Goal: Task Accomplishment & Management: Manage account settings

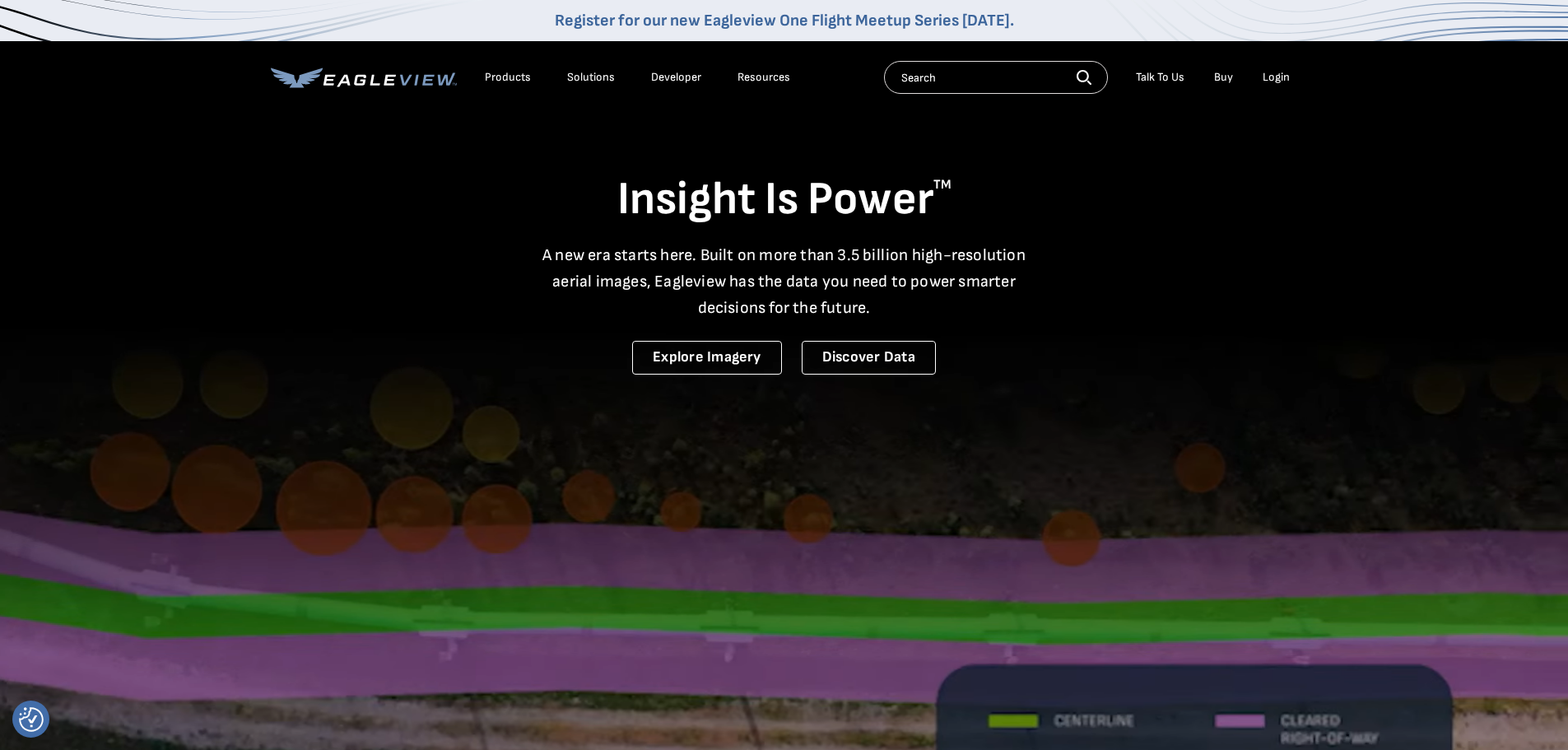
click at [1277, 74] on div "Login" at bounding box center [1276, 77] width 27 height 15
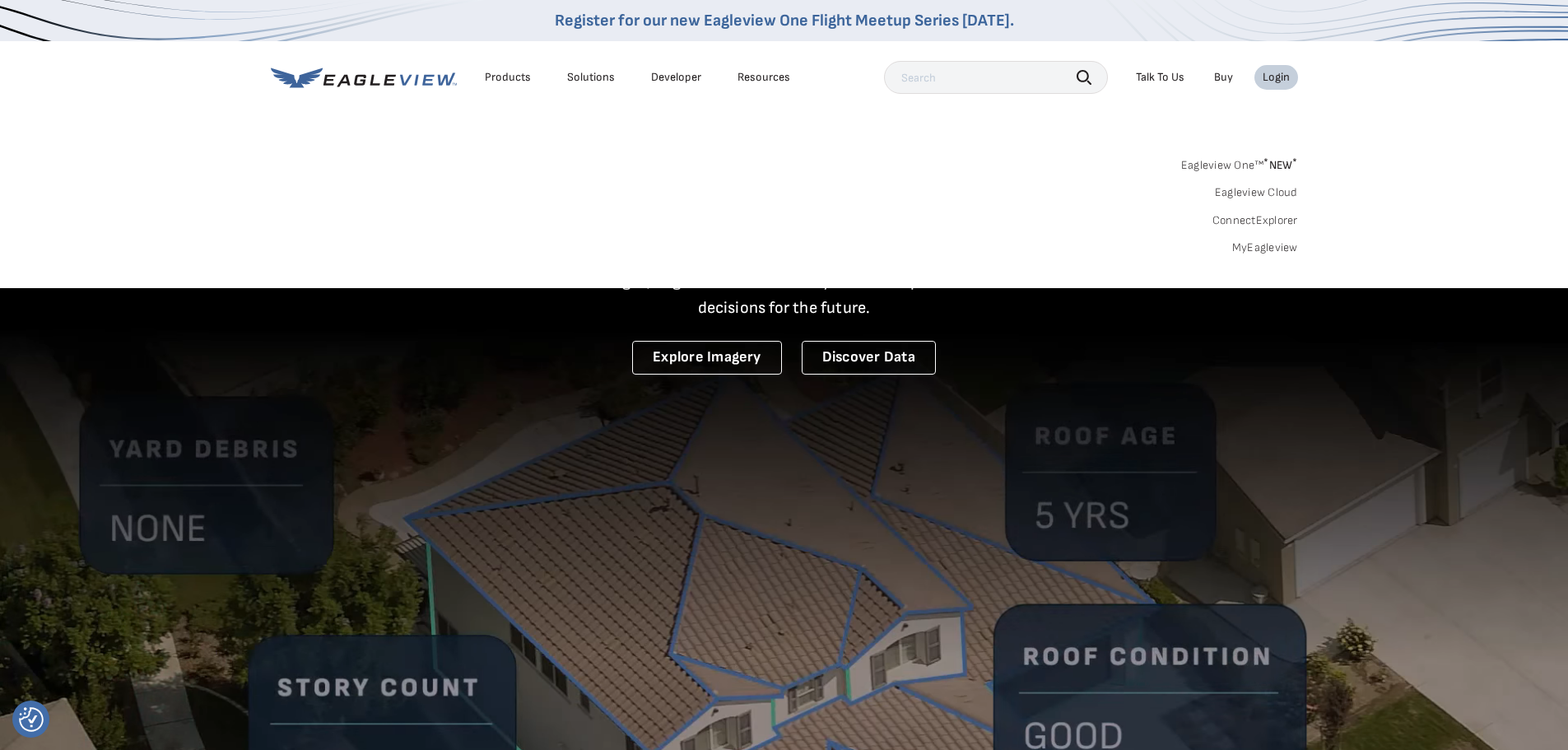
click at [1259, 244] on link "MyEagleview" at bounding box center [1266, 248] width 66 height 15
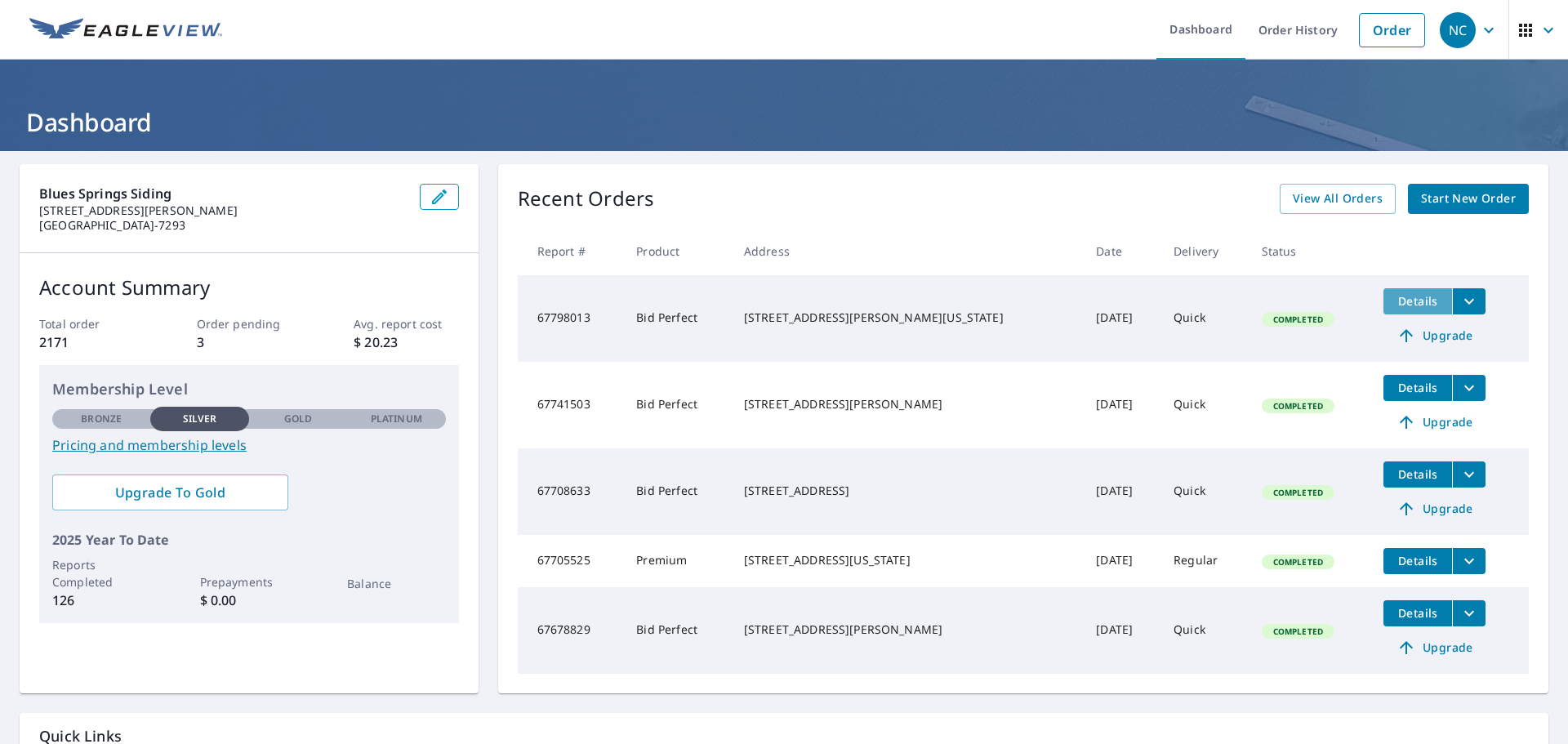
click at [1393, 303] on span "Details" at bounding box center [1417, 301] width 49 height 16
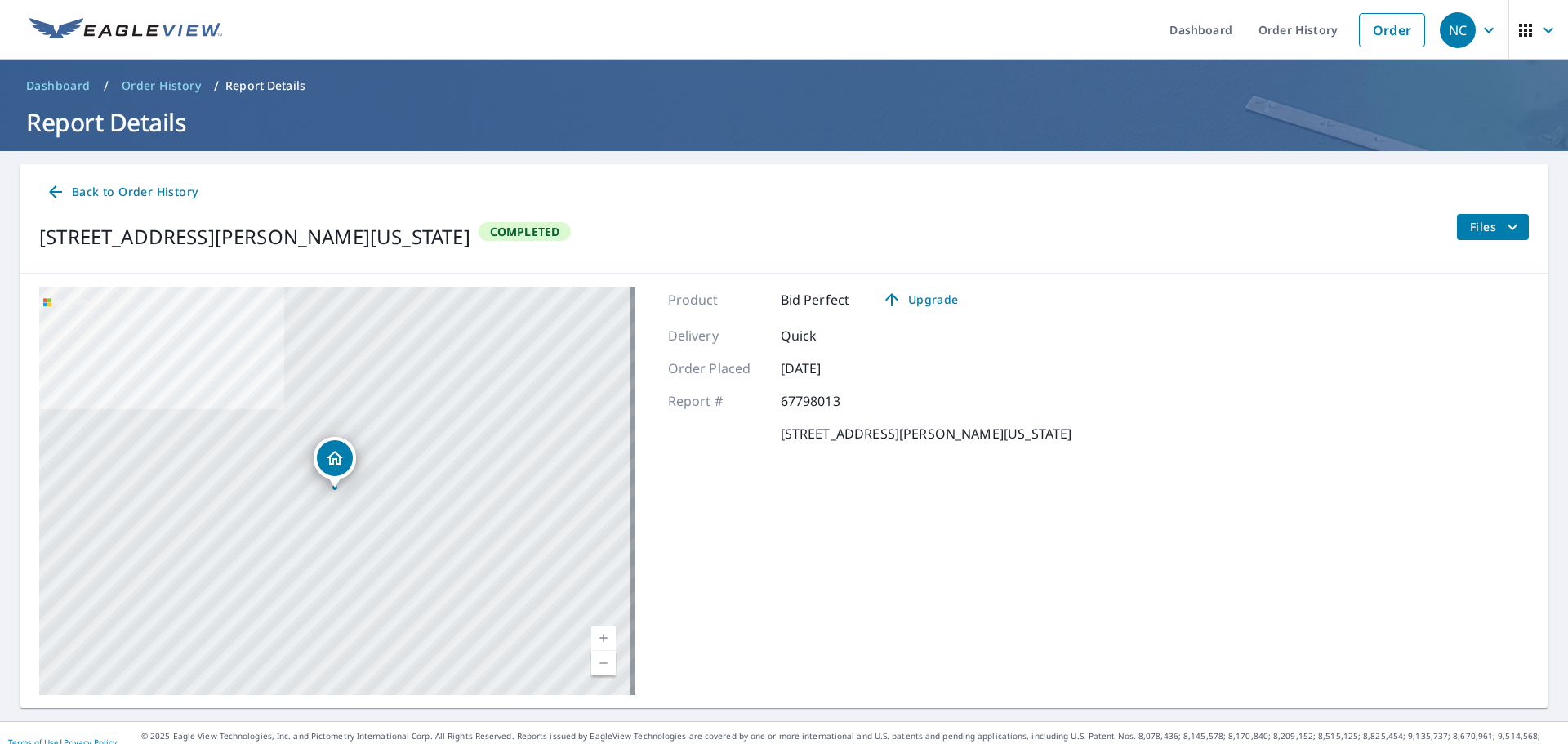
click at [1473, 230] on span "Files" at bounding box center [1496, 226] width 52 height 20
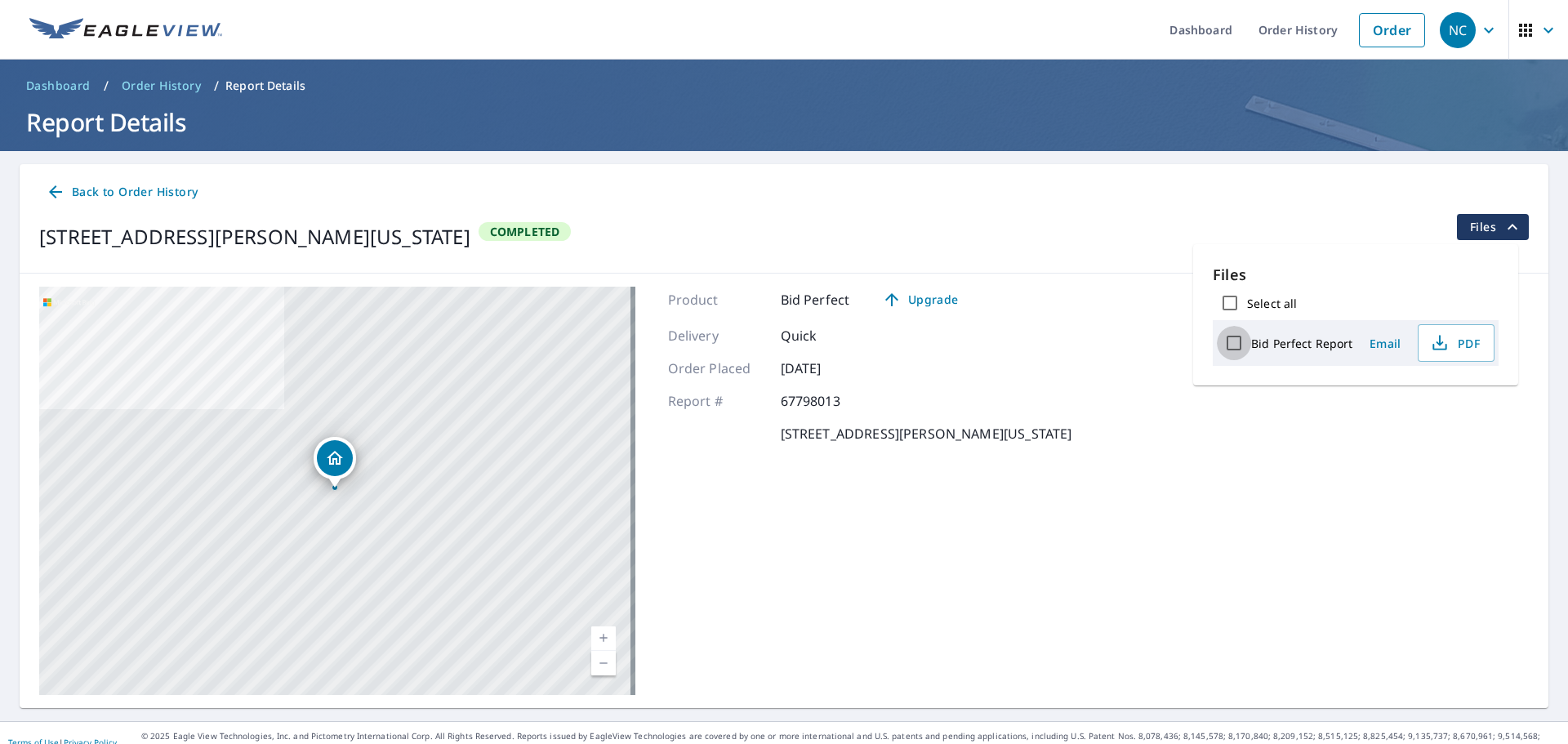
click at [1236, 340] on input "Bid Perfect Report" at bounding box center [1233, 343] width 35 height 35
checkbox input "true"
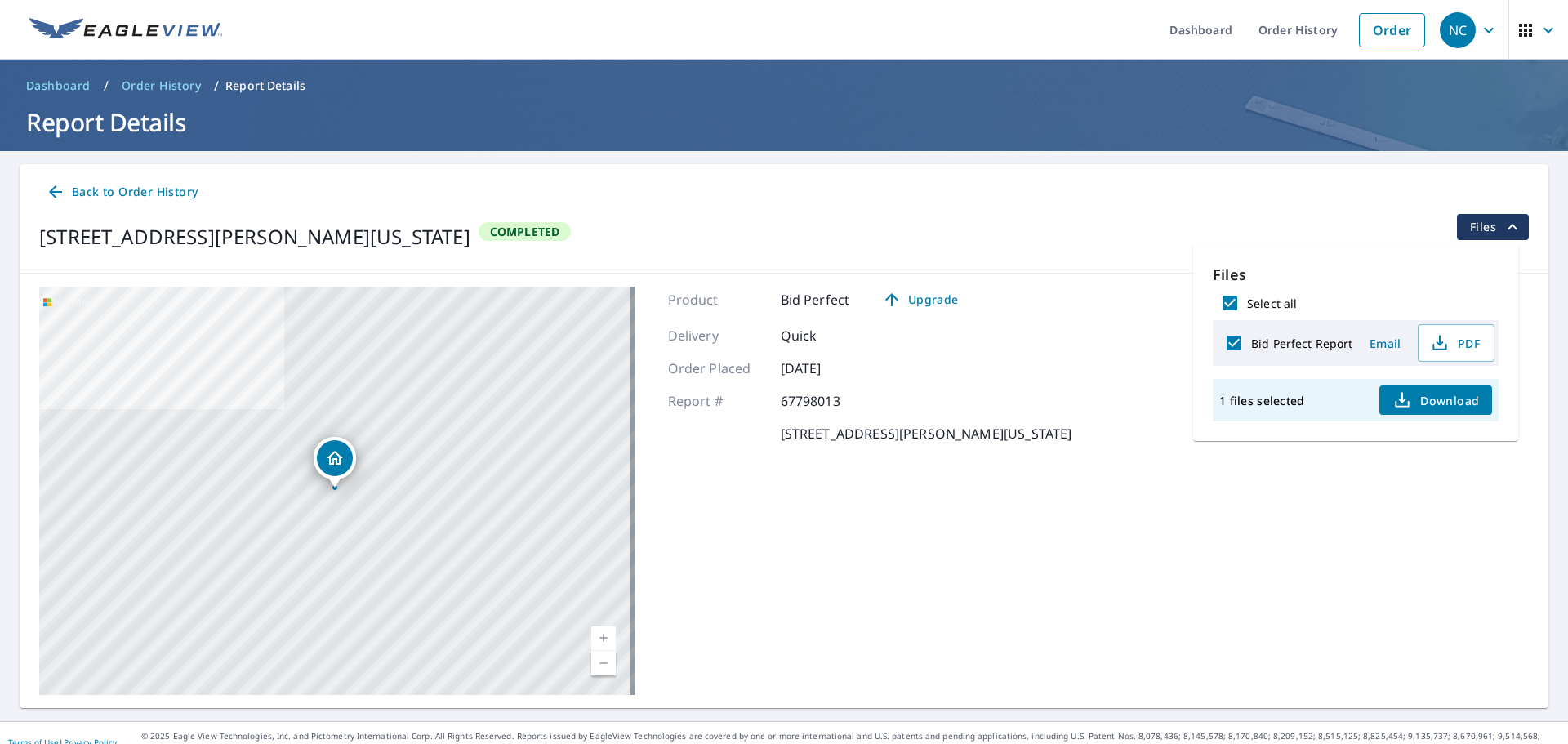
click at [1382, 339] on span "Email" at bounding box center [1385, 343] width 39 height 16
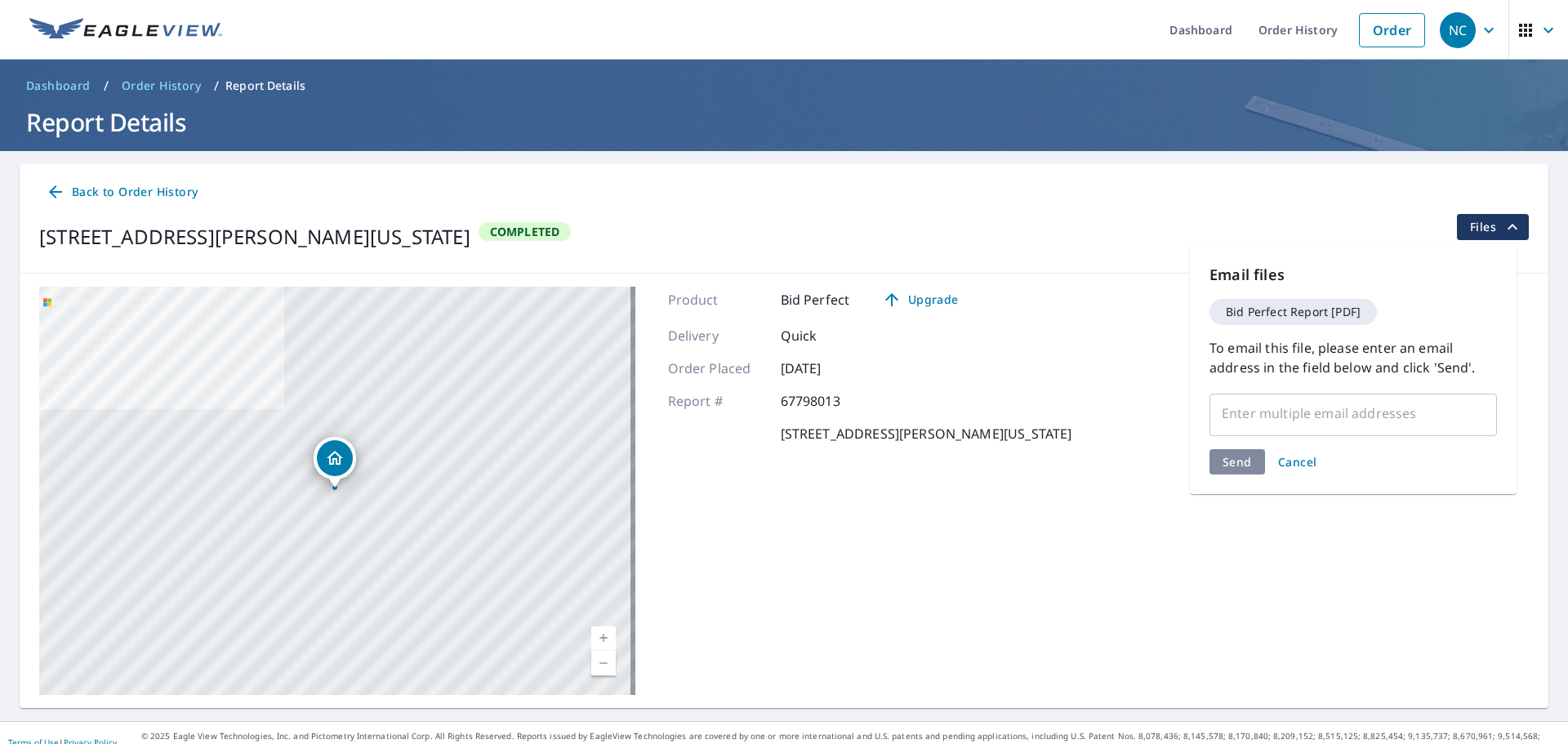
click at [1239, 424] on input "text" at bounding box center [1341, 412] width 249 height 31
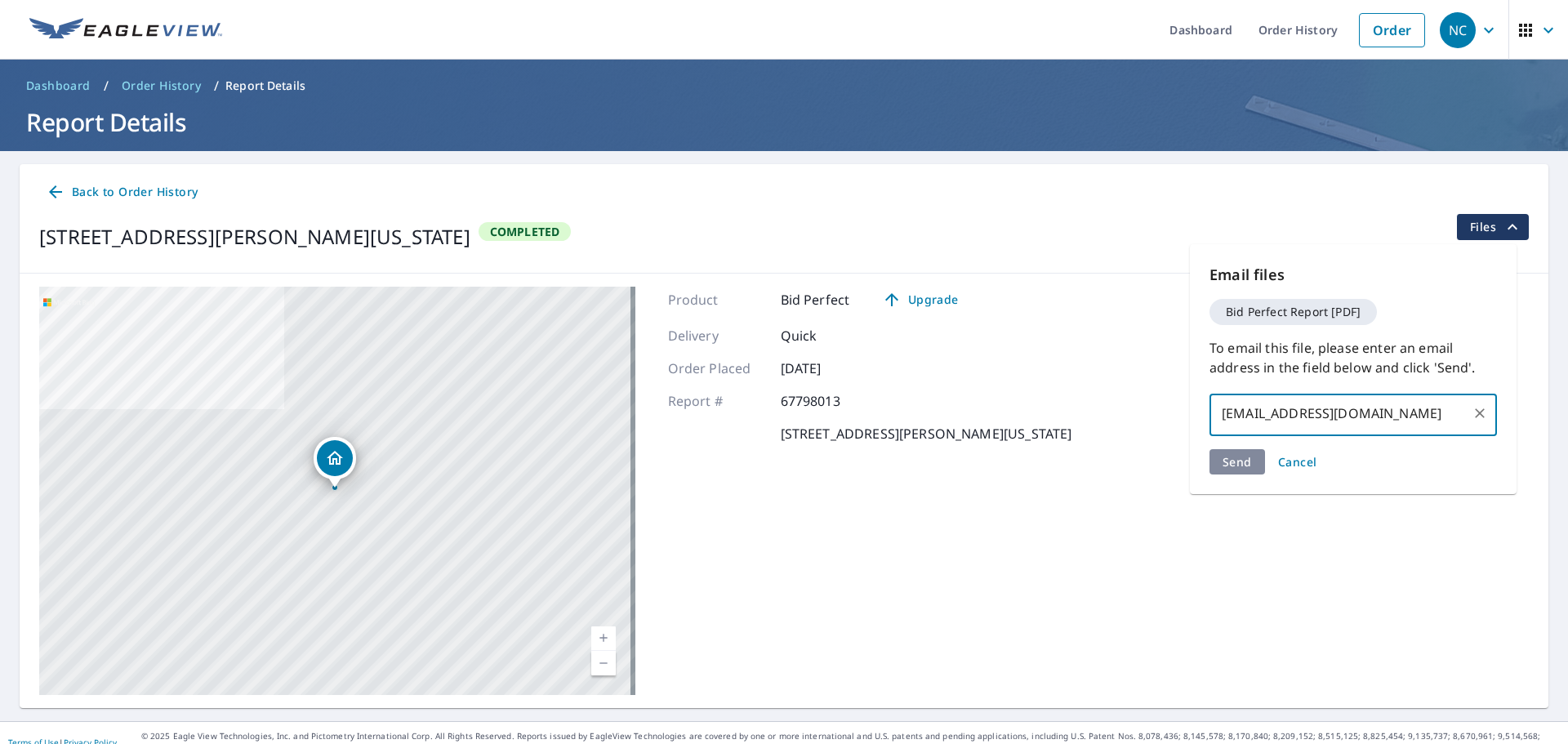
type input "jclayton@bsswin.com"
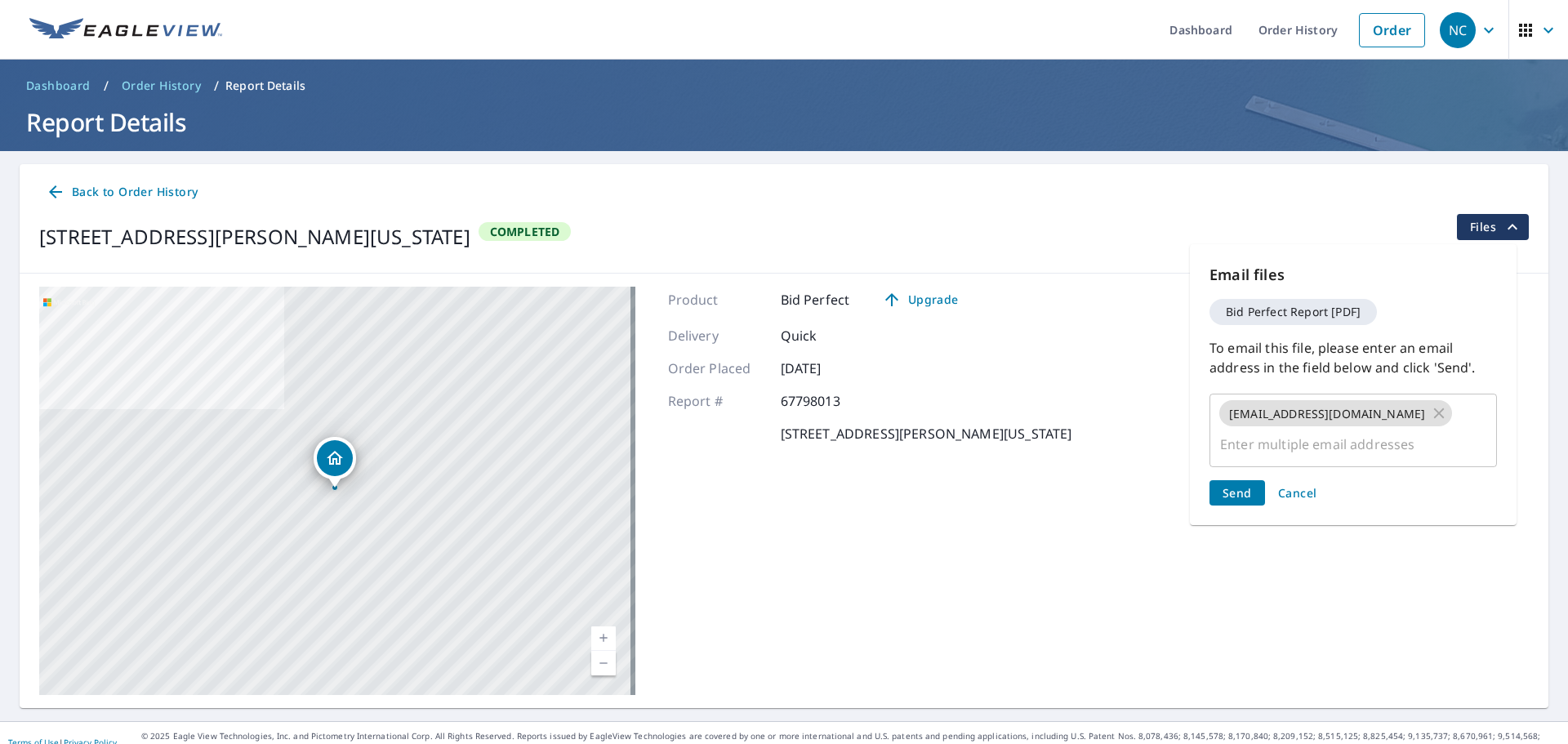
click at [1236, 480] on div "Send Cancel" at bounding box center [1353, 493] width 287 height 25
click at [1236, 485] on span "Send" at bounding box center [1237, 493] width 29 height 16
